Goal: Task Accomplishment & Management: Manage account settings

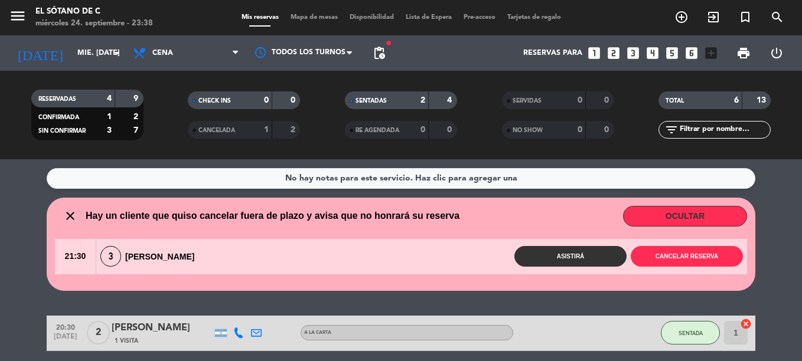
click at [8, 8] on div "menu MENU El Sótano de C miércoles 24. septiembre - 23:39" at bounding box center [100, 18] width 201 height 28
click at [14, 14] on icon "menu" at bounding box center [18, 16] width 18 height 18
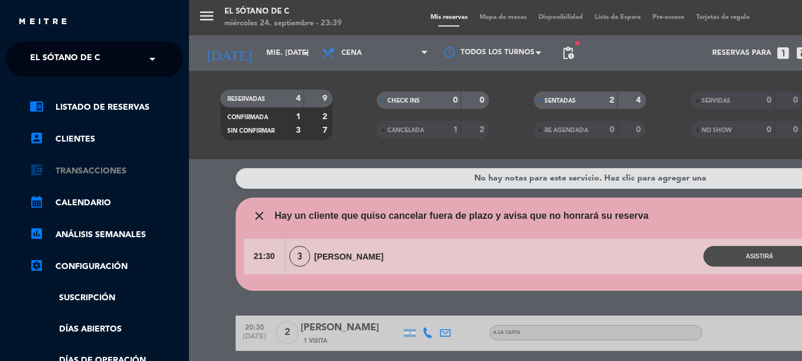
click at [97, 167] on link "account_balance_wallet Transacciones" at bounding box center [107, 171] width 154 height 14
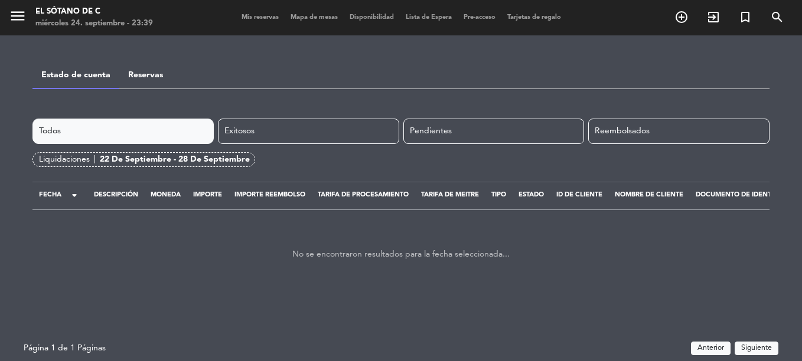
click at [146, 72] on link "Reservas" at bounding box center [145, 75] width 35 height 8
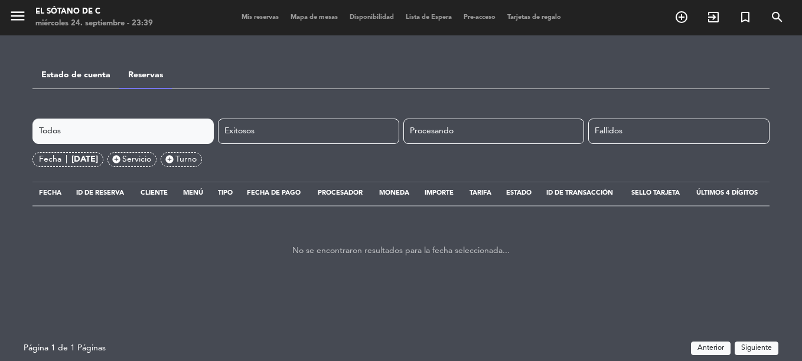
click at [71, 68] on div "Estado de cuenta" at bounding box center [75, 75] width 87 height 30
click at [10, 11] on icon "menu" at bounding box center [18, 16] width 18 height 18
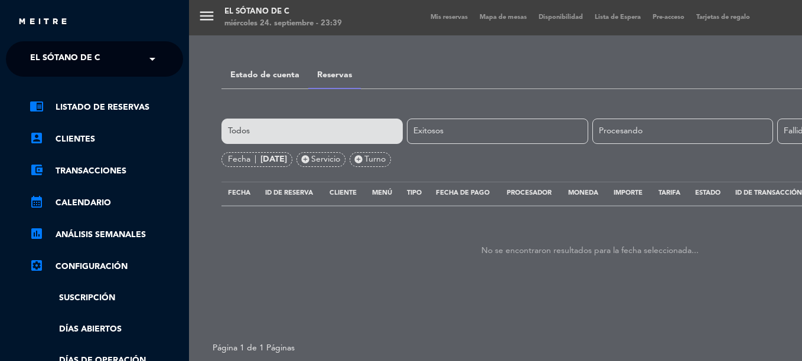
click at [83, 94] on div "chrome_reader_mode Listado de Reservas account_box Clientes account_balance_wal…" at bounding box center [94, 302] width 195 height 451
click at [88, 103] on link "chrome_reader_mode Listado de Reservas" at bounding box center [107, 107] width 154 height 14
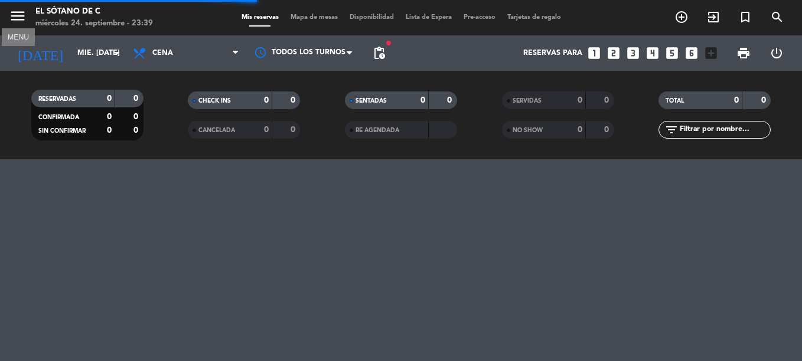
click at [22, 22] on icon "menu" at bounding box center [18, 16] width 18 height 18
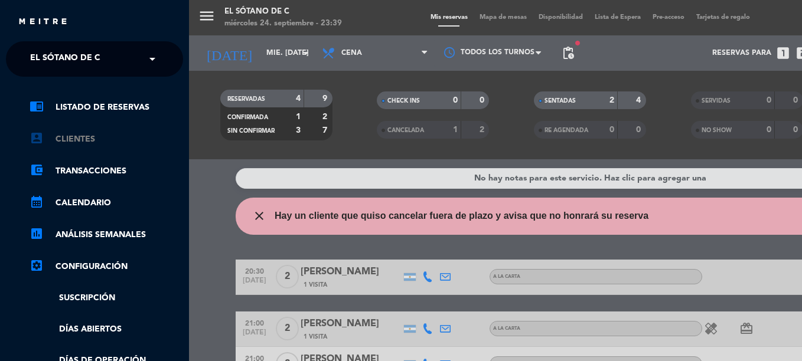
click at [77, 142] on link "account_box Clientes" at bounding box center [107, 139] width 154 height 14
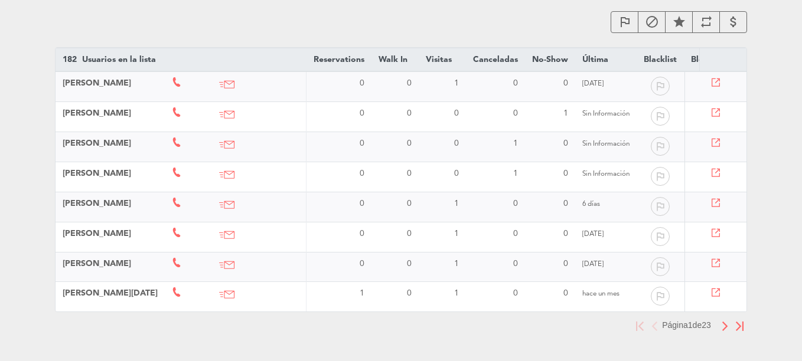
scroll to position [64, 0]
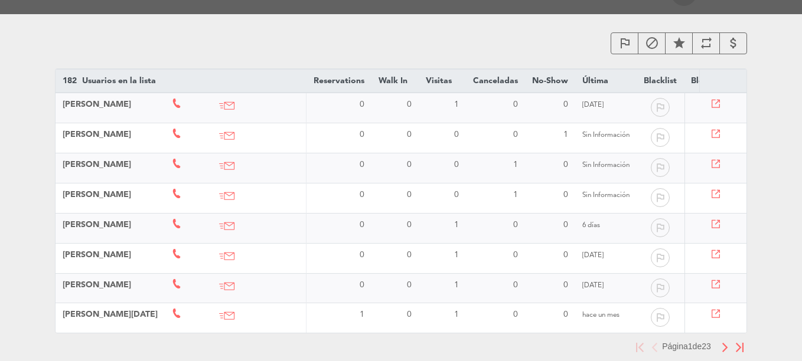
click at [722, 353] on img "button" at bounding box center [725, 347] width 8 height 9
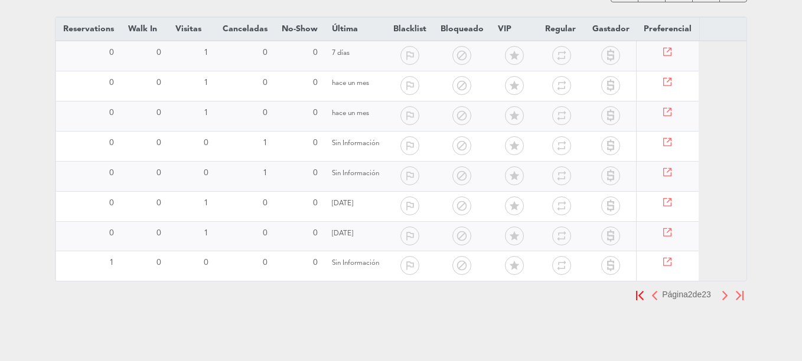
scroll to position [0, 337]
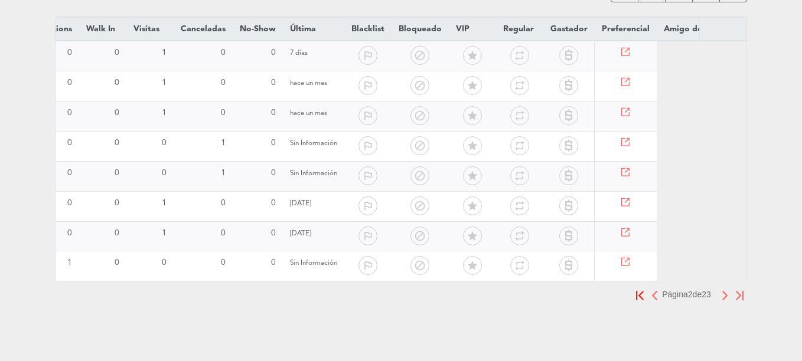
click at [722, 296] on img "button" at bounding box center [725, 295] width 8 height 9
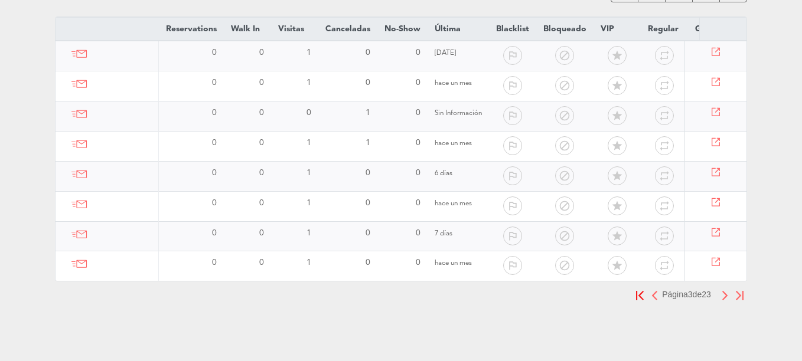
scroll to position [0, 289]
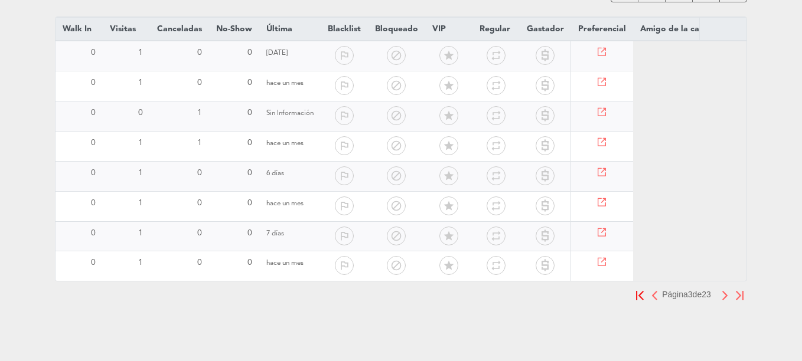
click at [726, 295] on img "button" at bounding box center [725, 295] width 8 height 9
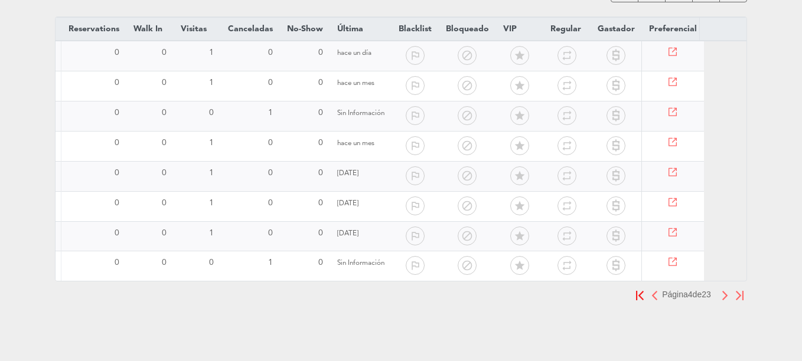
click at [726, 295] on img "button" at bounding box center [725, 295] width 8 height 9
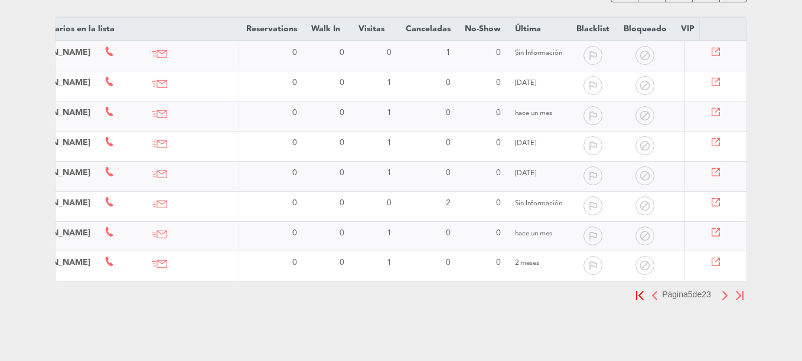
scroll to position [0, 0]
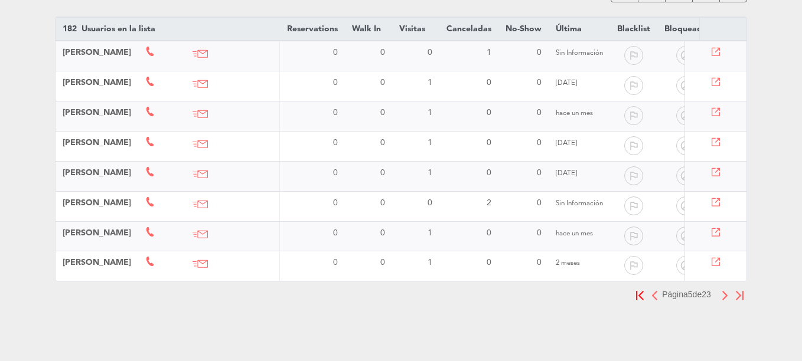
click at [723, 296] on img "button" at bounding box center [725, 295] width 8 height 9
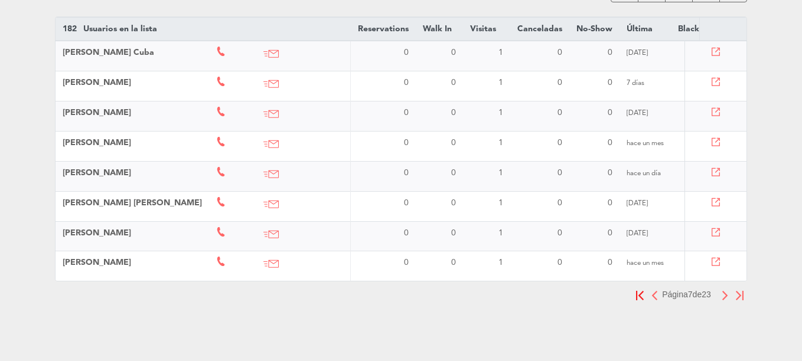
click at [651, 299] on img "button" at bounding box center [655, 295] width 8 height 9
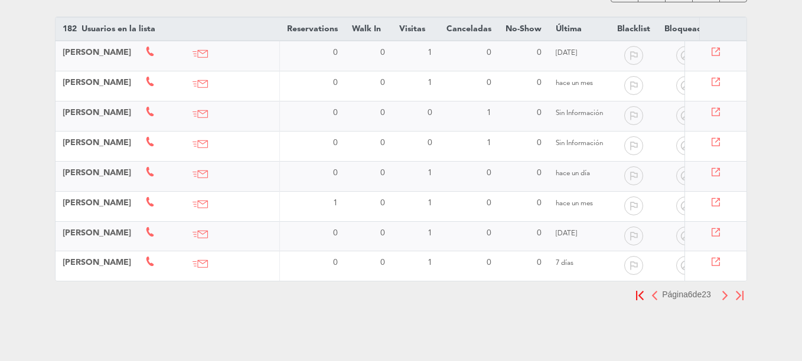
click at [720, 296] on button "button" at bounding box center [725, 295] width 15 height 15
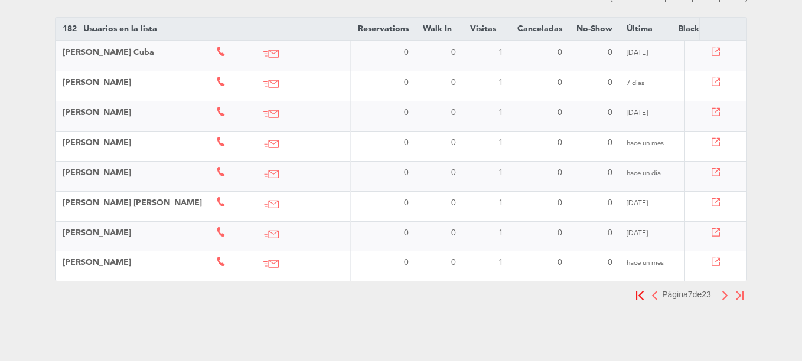
click at [725, 298] on img "button" at bounding box center [725, 295] width 8 height 9
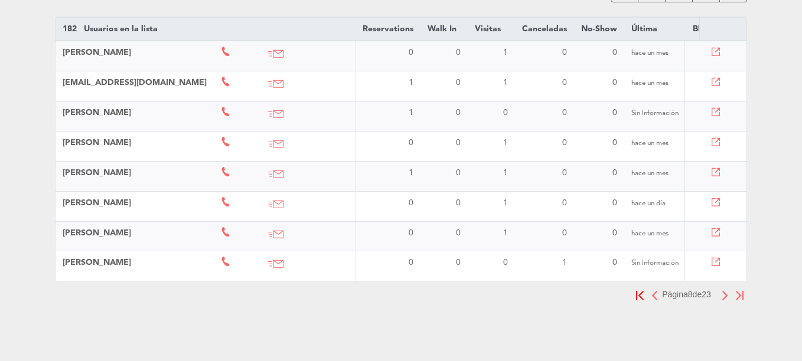
click at [725, 298] on img "button" at bounding box center [725, 295] width 8 height 9
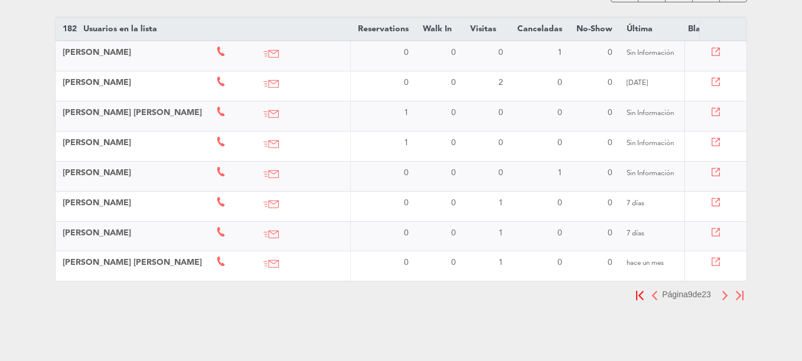
click at [725, 298] on img "button" at bounding box center [725, 295] width 8 height 9
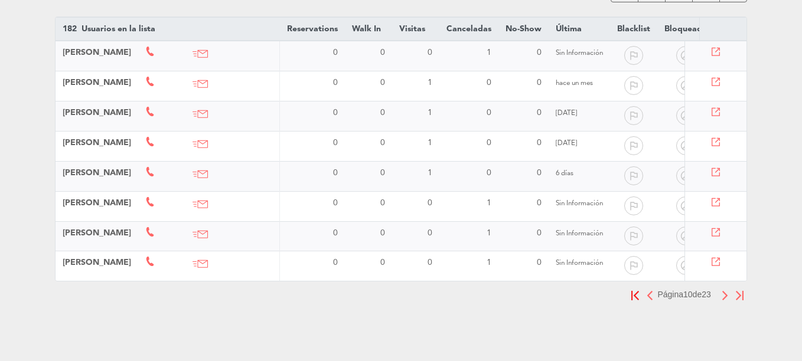
click at [725, 298] on img "button" at bounding box center [725, 295] width 8 height 9
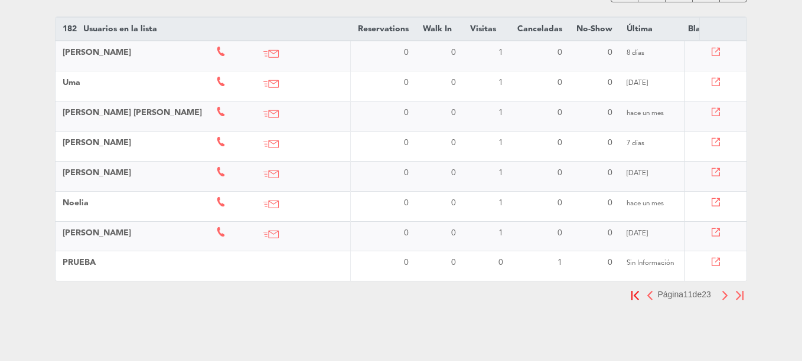
click at [725, 298] on img "button" at bounding box center [725, 295] width 8 height 9
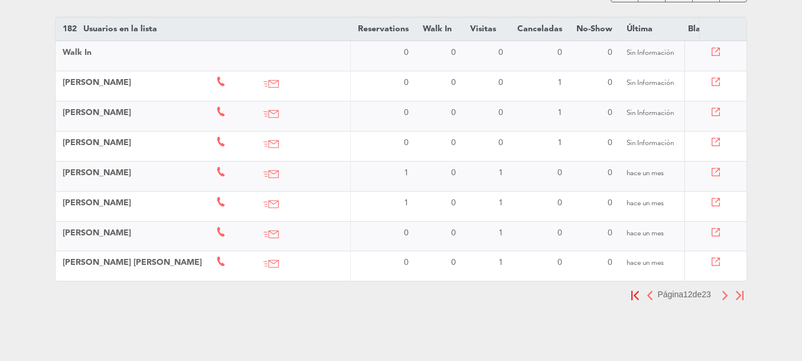
click at [725, 298] on img "button" at bounding box center [725, 295] width 8 height 9
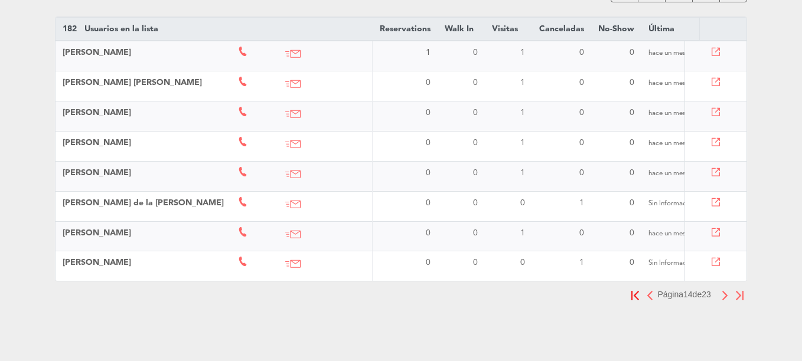
click at [725, 298] on img "button" at bounding box center [725, 295] width 8 height 9
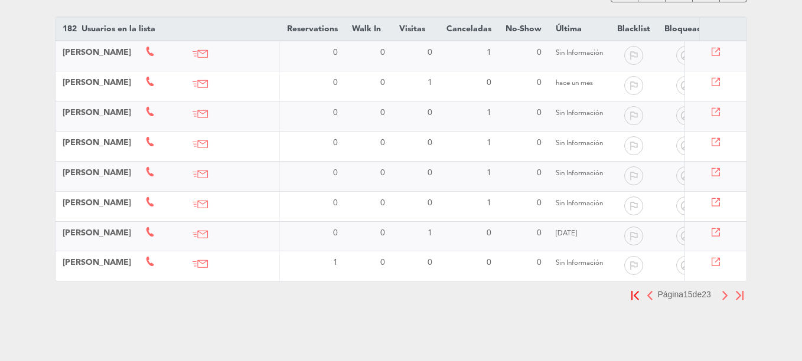
click at [725, 298] on img "button" at bounding box center [725, 295] width 8 height 9
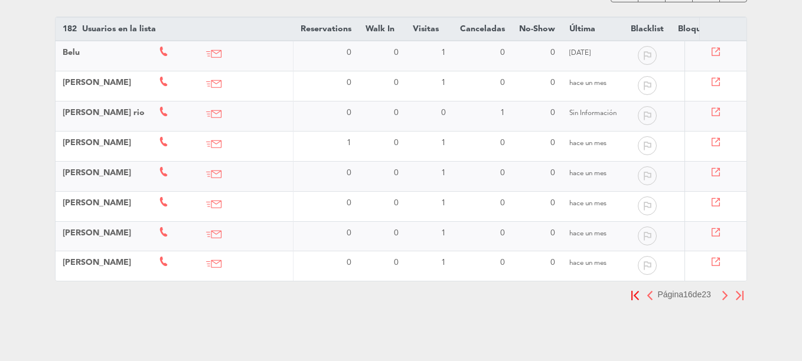
click at [725, 298] on img "button" at bounding box center [725, 295] width 8 height 9
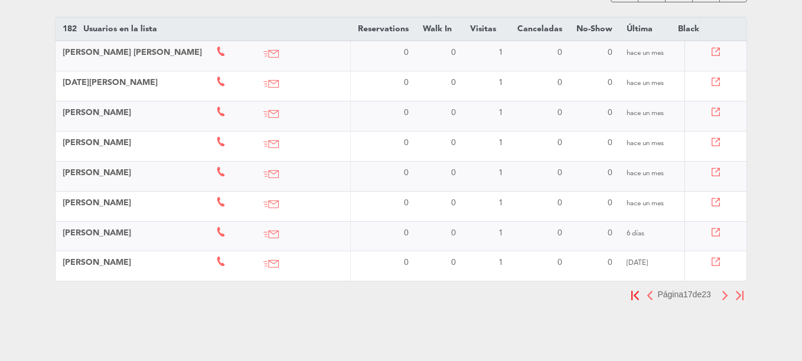
click at [725, 298] on img "button" at bounding box center [725, 295] width 8 height 9
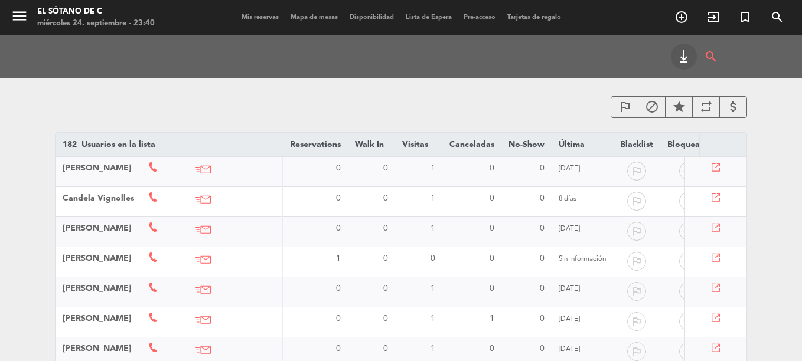
drag, startPoint x: 11, startPoint y: 9, endPoint x: 36, endPoint y: 30, distance: 32.7
click at [11, 10] on icon "menu" at bounding box center [20, 16] width 18 height 18
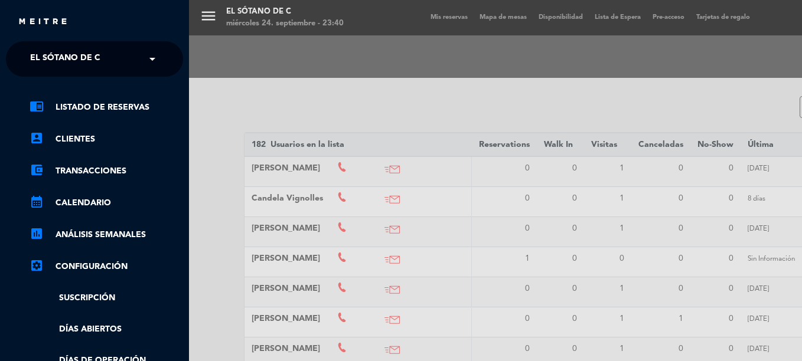
drag, startPoint x: 89, startPoint y: 107, endPoint x: 99, endPoint y: 107, distance: 10.6
click at [89, 107] on link "chrome_reader_mode Listado de Reservas" at bounding box center [107, 107] width 154 height 14
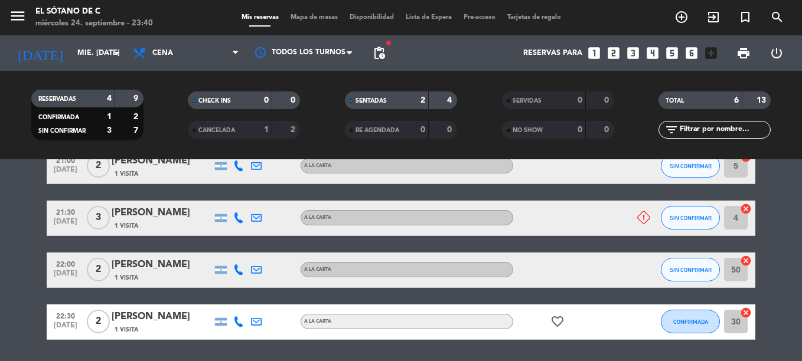
scroll to position [177, 0]
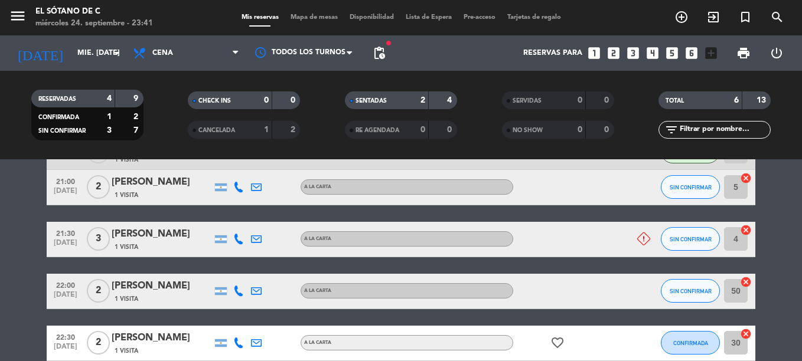
click at [637, 243] on icon at bounding box center [643, 239] width 13 height 13
click at [692, 236] on span "SIN CONFIRMAR" at bounding box center [691, 239] width 42 height 6
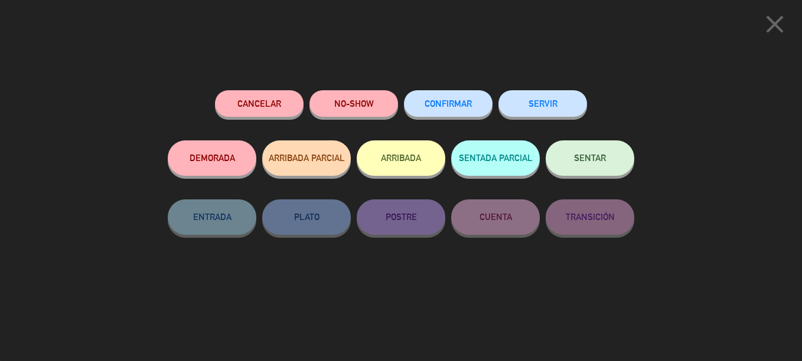
click at [366, 106] on button "NO-SHOW" at bounding box center [353, 103] width 89 height 27
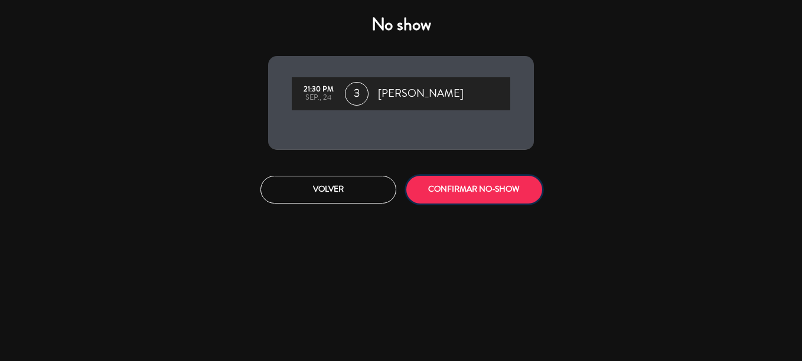
click at [480, 187] on button "CONFIRMAR NO-SHOW" at bounding box center [474, 190] width 136 height 28
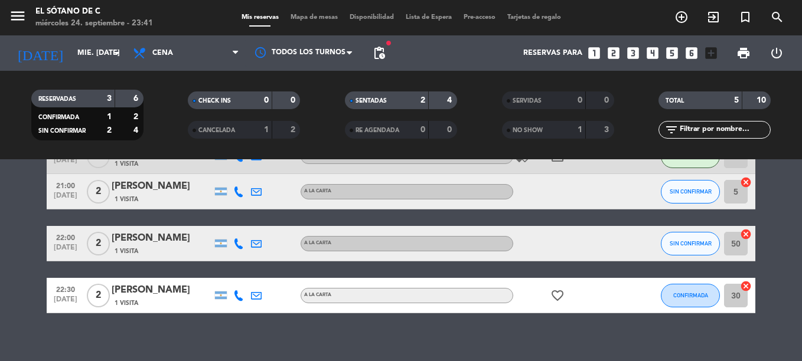
scroll to position [138, 0]
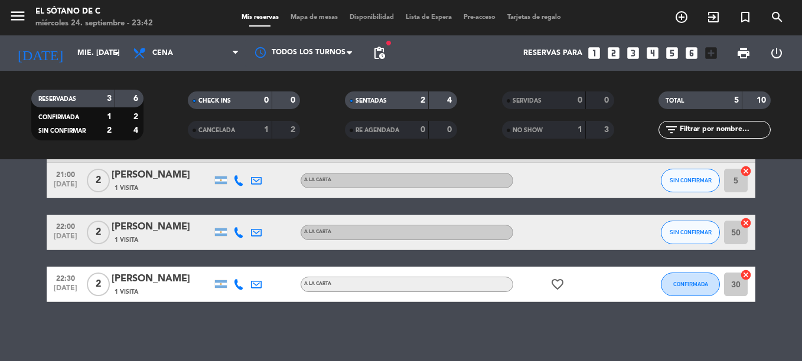
click at [2, 296] on bookings-row "20:30 [DATE] 2 [PERSON_NAME] 1 Visita A LA CARTA SENTADA 1 cancel 21:00 [DATE] …" at bounding box center [401, 189] width 802 height 227
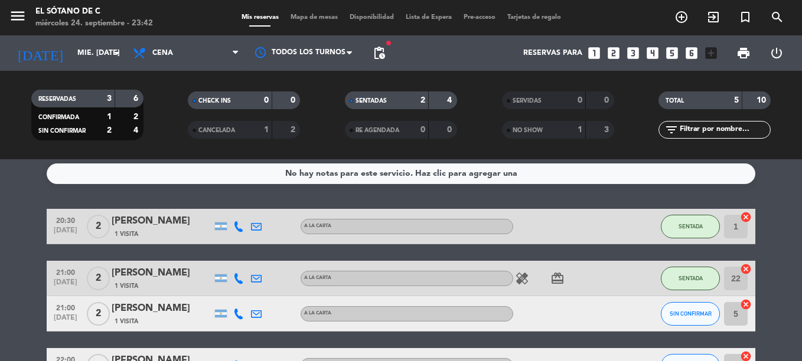
scroll to position [0, 0]
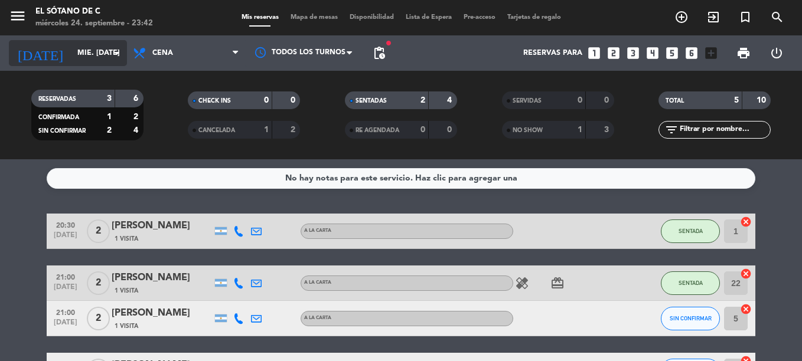
click at [82, 53] on input "mié. [DATE]" at bounding box center [121, 53] width 100 height 20
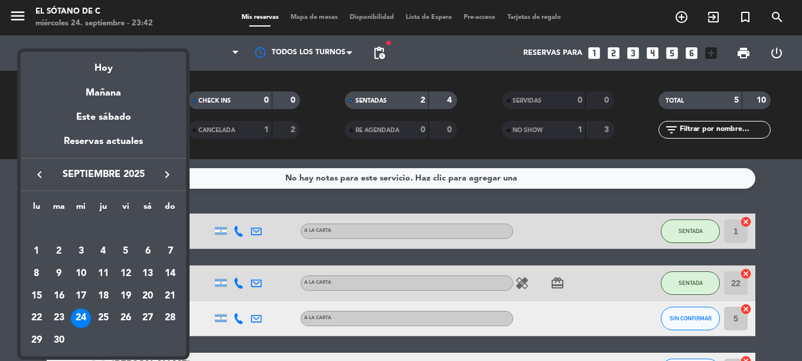
drag, startPoint x: 107, startPoint y: 312, endPoint x: 148, endPoint y: 315, distance: 40.8
click at [107, 312] on div "25" at bounding box center [103, 319] width 20 height 20
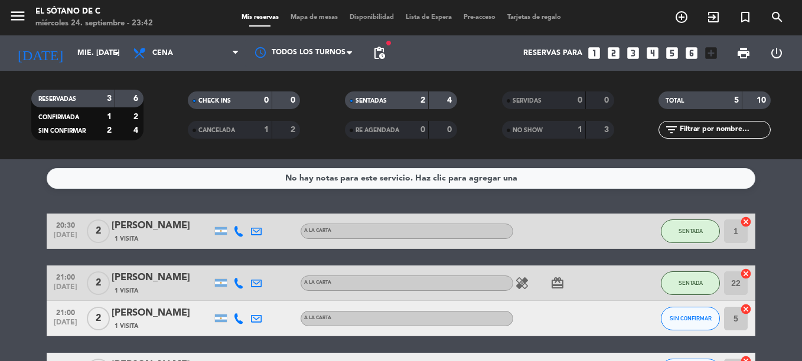
type input "[DEMOGRAPHIC_DATA] [DATE]"
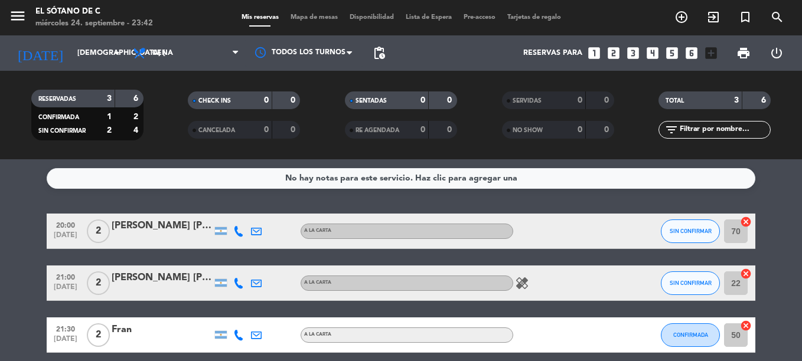
click at [514, 286] on span "healing" at bounding box center [522, 283] width 18 height 14
click at [522, 287] on icon "healing" at bounding box center [522, 283] width 14 height 14
click at [0, 276] on html "close × El Sótano de C × chrome_reader_mode Listado de Reservas account_box Cli…" at bounding box center [401, 180] width 802 height 361
